Goal: Transaction & Acquisition: Purchase product/service

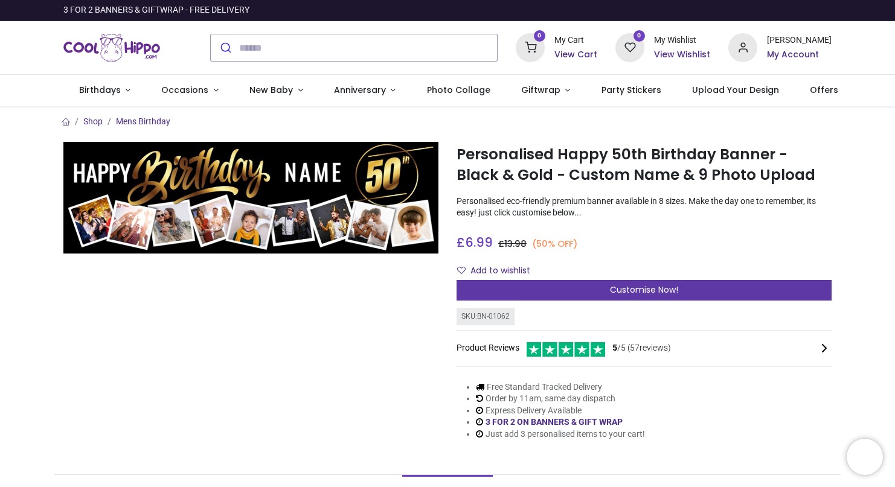
click at [649, 284] on span "Customise Now!" at bounding box center [644, 290] width 68 height 12
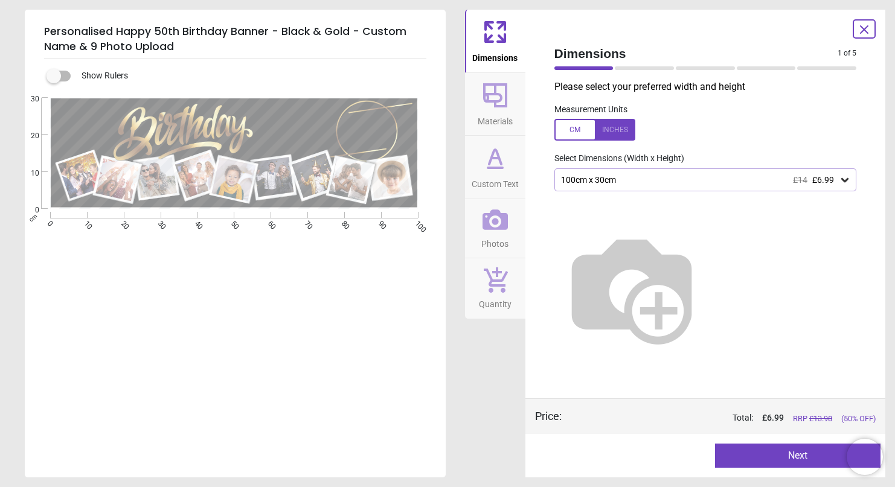
click at [827, 180] on span "£6.99" at bounding box center [823, 180] width 22 height 10
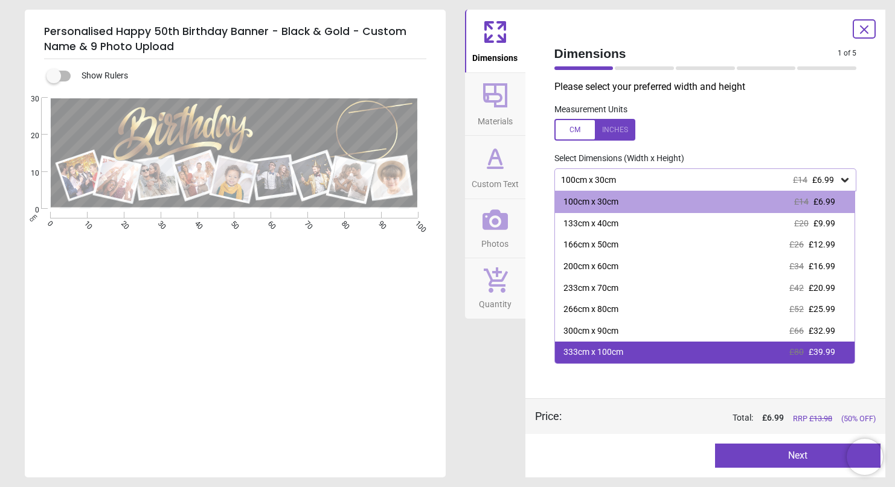
click at [623, 350] on div "333cm x 100cm" at bounding box center [593, 352] width 60 height 12
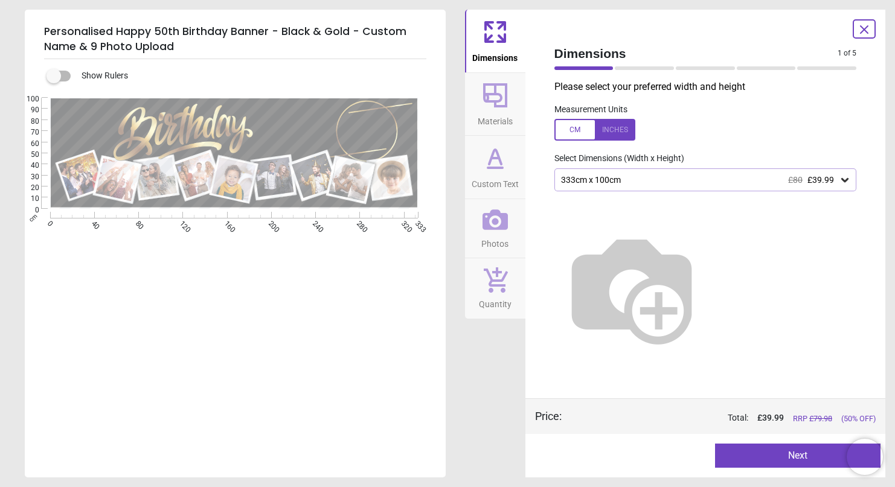
click at [744, 179] on div "333cm x 100cm £80 £39.99" at bounding box center [699, 180] width 279 height 10
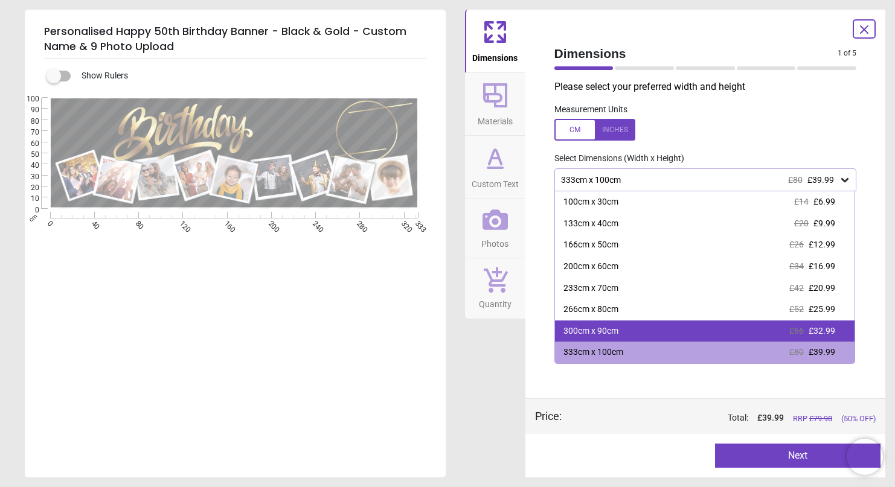
click at [689, 327] on div "300cm x 90cm £66 £32.99" at bounding box center [705, 332] width 300 height 22
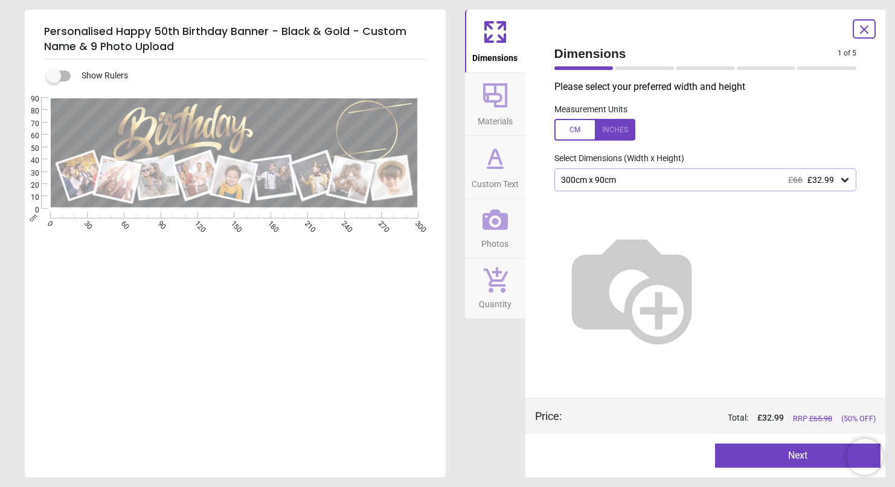
click at [796, 452] on button "Next" at bounding box center [797, 456] width 165 height 24
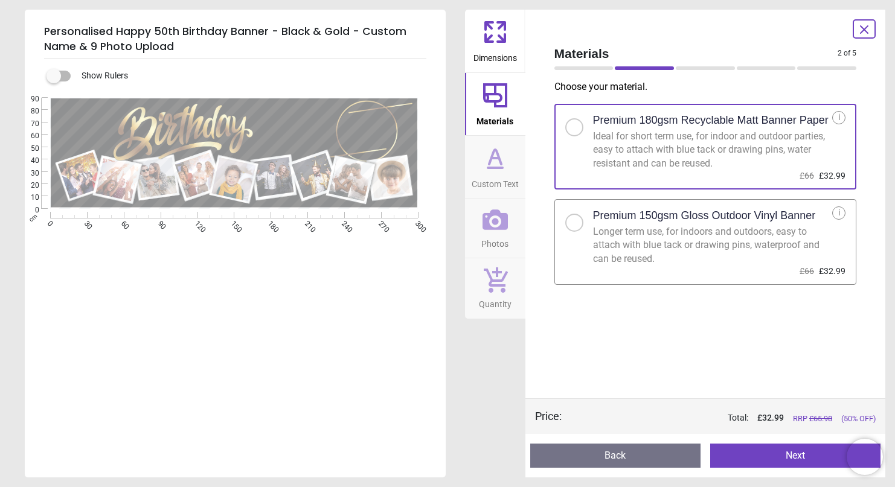
click at [802, 453] on button "Next" at bounding box center [795, 456] width 170 height 24
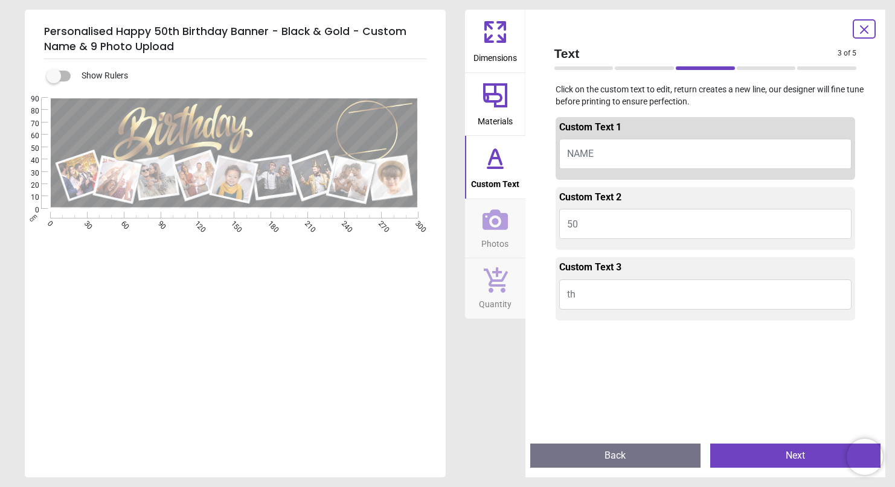
click at [632, 155] on button "NAME" at bounding box center [705, 154] width 293 height 30
click at [595, 146] on button "NAME" at bounding box center [705, 154] width 293 height 30
type textarea "*"
type textarea "***"
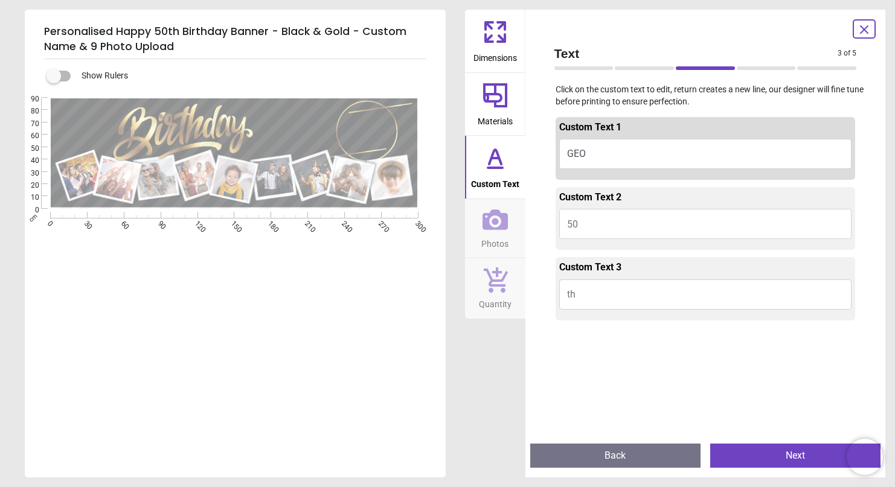
click at [796, 455] on button "Next" at bounding box center [795, 456] width 170 height 24
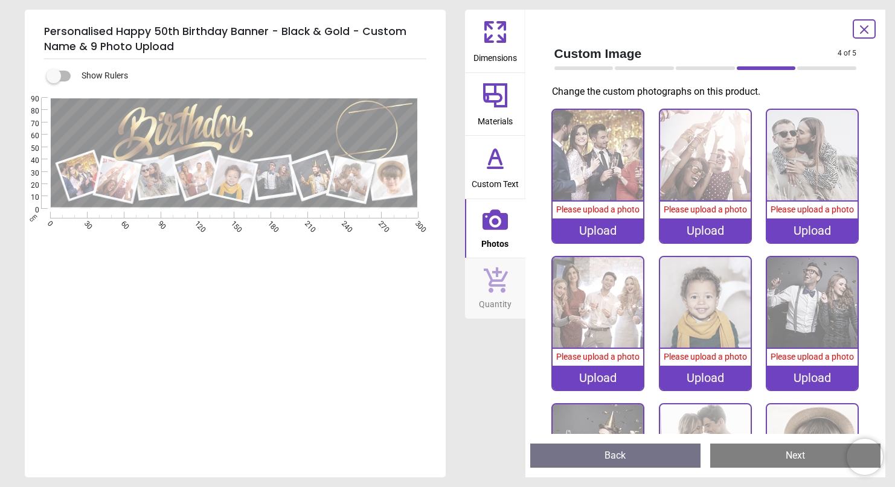
click at [594, 230] on div "Upload" at bounding box center [597, 231] width 91 height 24
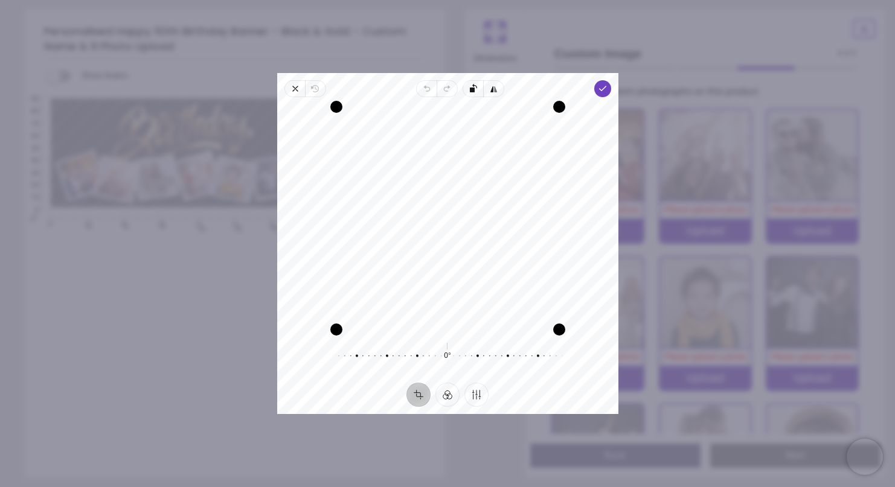
drag, startPoint x: 442, startPoint y: 211, endPoint x: 443, endPoint y: 253, distance: 41.7
click at [443, 253] on div "Recenter" at bounding box center [448, 218] width 322 height 223
click at [602, 92] on icon "button" at bounding box center [602, 89] width 10 height 10
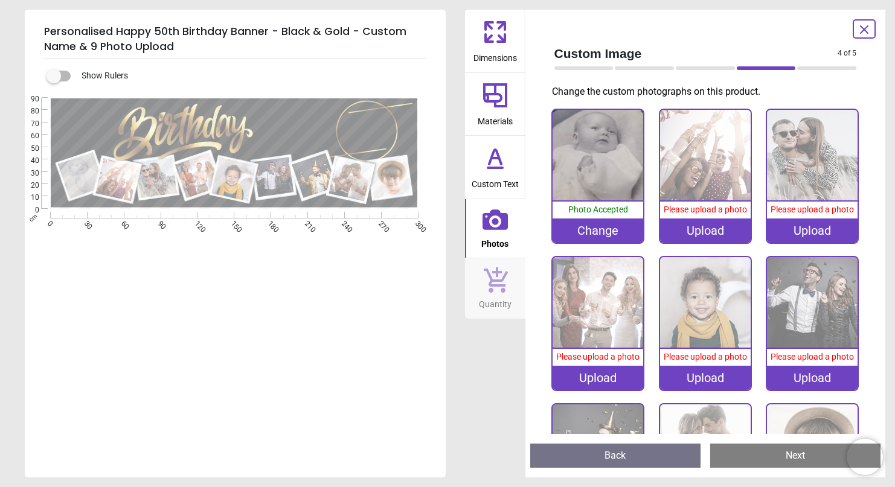
click at [706, 231] on div "Upload" at bounding box center [705, 231] width 91 height 24
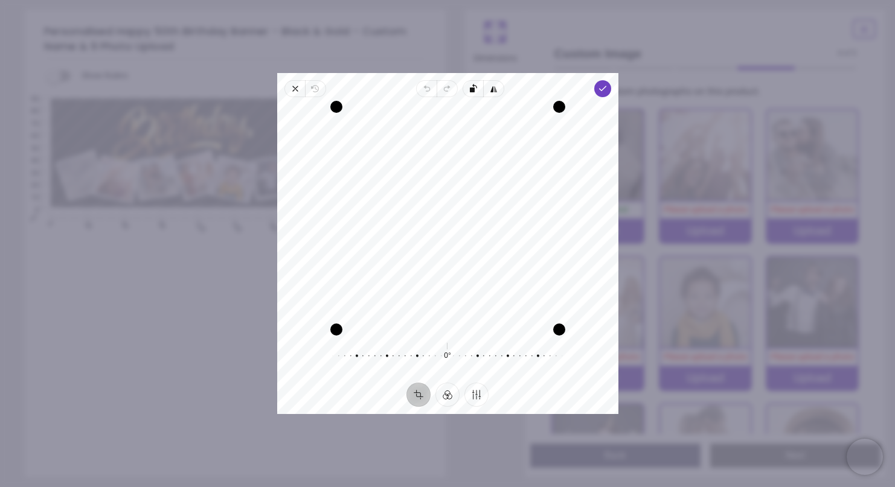
drag, startPoint x: 476, startPoint y: 204, endPoint x: 477, endPoint y: 228, distance: 23.5
click at [477, 228] on div "Recenter" at bounding box center [448, 218] width 322 height 223
drag, startPoint x: 477, startPoint y: 228, endPoint x: 476, endPoint y: 220, distance: 7.3
click at [476, 220] on div "Recenter" at bounding box center [448, 218] width 322 height 223
click at [605, 88] on icon "button" at bounding box center [602, 89] width 10 height 10
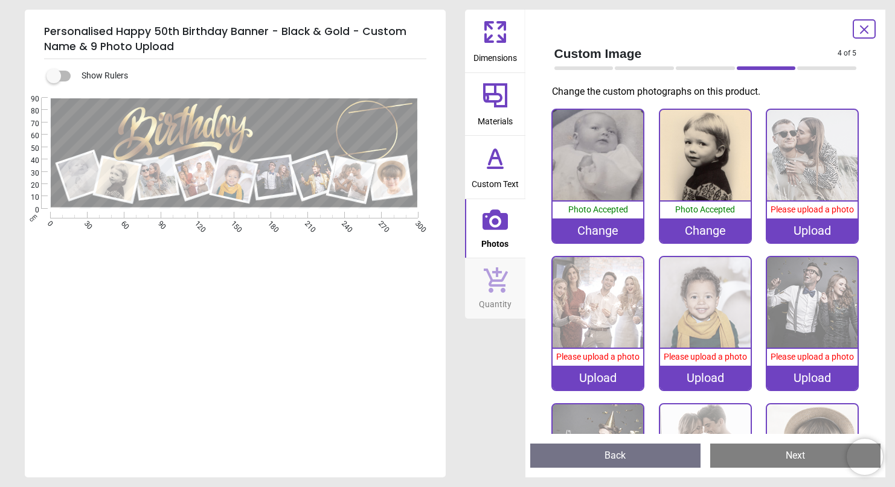
click at [821, 166] on img at bounding box center [812, 155] width 91 height 91
